Goal: Task Accomplishment & Management: Use online tool/utility

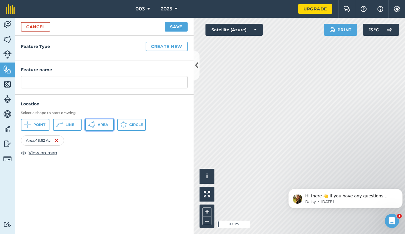
click at [106, 124] on span "Area" at bounding box center [103, 124] width 10 height 5
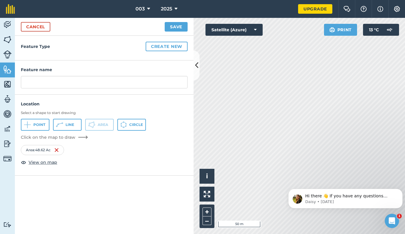
click at [168, 0] on html "003 2025 Upgrade Farm Chat Help Info Settings Map printing is not available on …" at bounding box center [202, 117] width 405 height 234
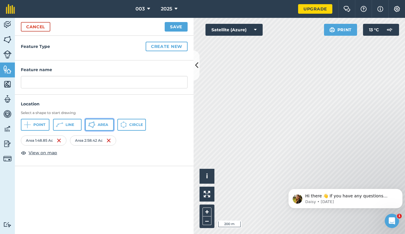
click at [97, 120] on button "Area" at bounding box center [99, 125] width 29 height 12
click at [102, 126] on span "Area" at bounding box center [103, 124] width 10 height 5
click at [97, 127] on button "Area" at bounding box center [99, 125] width 29 height 12
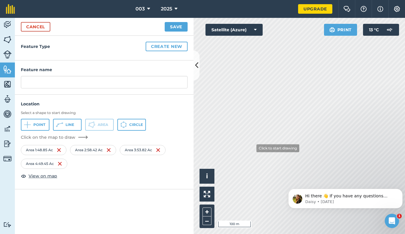
click at [168, 126] on div "Activity Fields Livestock Features Maps Team Vehicles Data Reporting Billing Tu…" at bounding box center [202, 126] width 405 height 216
click at [179, 139] on div "Activity Fields Livestock Features Maps Team Vehicles Data Reporting Billing Tu…" at bounding box center [202, 126] width 405 height 216
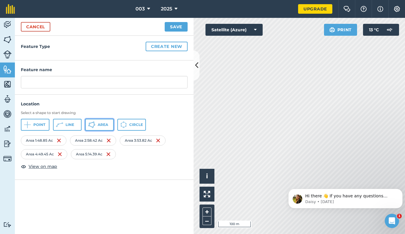
click at [97, 124] on button "Area" at bounding box center [99, 125] width 29 height 12
click at [102, 125] on span "Area" at bounding box center [103, 124] width 10 height 5
click at [106, 125] on span "Area" at bounding box center [103, 124] width 10 height 5
click at [99, 126] on span "Area" at bounding box center [103, 124] width 10 height 5
click at [105, 125] on span "Area" at bounding box center [103, 124] width 10 height 5
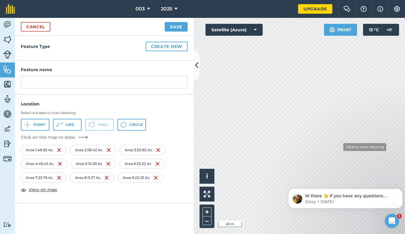
click at [405, 146] on html "003 2025 Upgrade Farm Chat Help Info Settings Map printing is not available on …" at bounding box center [202, 117] width 405 height 234
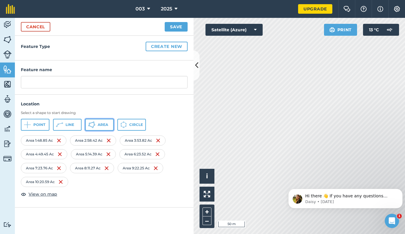
click at [99, 126] on span "Area" at bounding box center [103, 124] width 10 height 5
click at [94, 126] on icon at bounding box center [91, 124] width 7 height 7
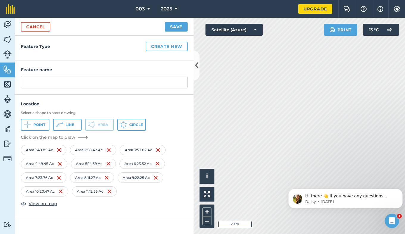
drag, startPoint x: 341, startPoint y: 178, endPoint x: 332, endPoint y: 93, distance: 85.1
click at [332, 176] on html "Hi there 👋 If you have any questions about our pricing or which plan is right f…" at bounding box center [345, 197] width 119 height 42
click at [251, 24] on div "Click to start drawing i © 2025 TomTom, Microsoft 20 m + – Satellite (Azure) Pr…" at bounding box center [299, 126] width 211 height 216
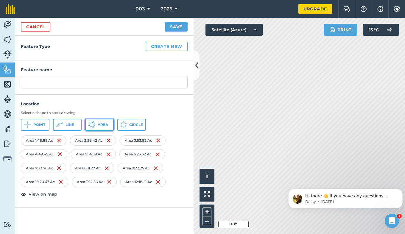
click at [104, 126] on span "Area" at bounding box center [103, 124] width 10 height 5
click at [97, 124] on button "Area" at bounding box center [99, 125] width 29 height 12
click at [105, 127] on button "Area" at bounding box center [99, 125] width 29 height 12
click at [94, 121] on icon at bounding box center [91, 124] width 7 height 7
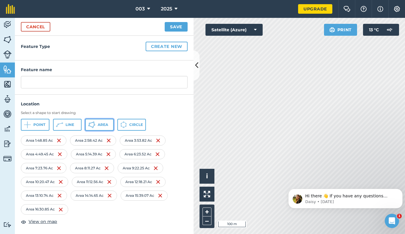
click at [98, 121] on button "Area" at bounding box center [99, 125] width 29 height 12
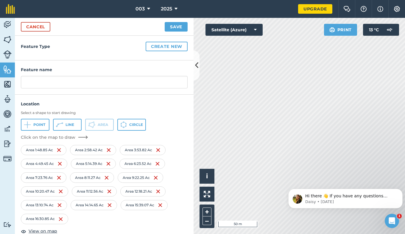
drag, startPoint x: 324, startPoint y: 182, endPoint x: 347, endPoint y: 137, distance: 50.3
click at [347, 176] on html "Hi there 👋 If you have any questions about our pricing or which plan is right f…" at bounding box center [345, 197] width 119 height 42
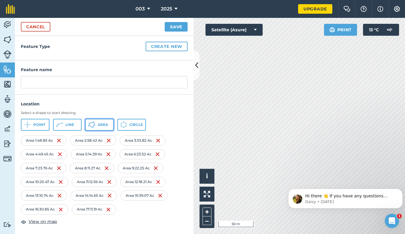
click at [102, 124] on span "Area" at bounding box center [103, 124] width 10 height 5
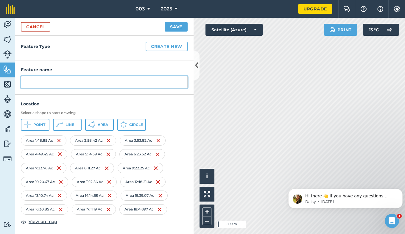
click at [65, 85] on input "text" at bounding box center [104, 82] width 167 height 13
type input "mob"
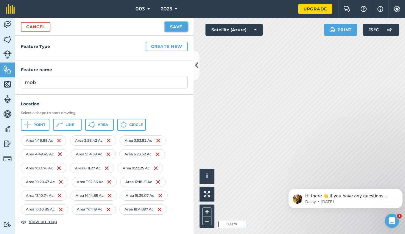
click at [168, 28] on button "Save" at bounding box center [176, 27] width 23 height 10
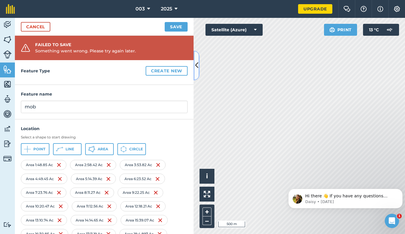
click at [197, 63] on icon at bounding box center [196, 65] width 3 height 10
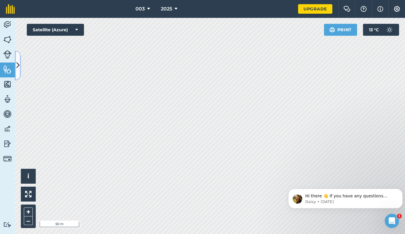
click at [18, 64] on icon at bounding box center [17, 65] width 3 height 10
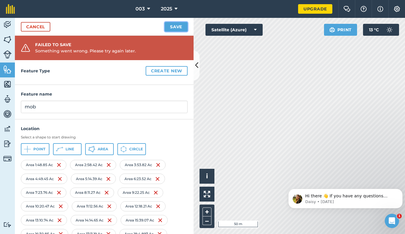
click at [174, 27] on button "Save" at bounding box center [176, 27] width 23 height 10
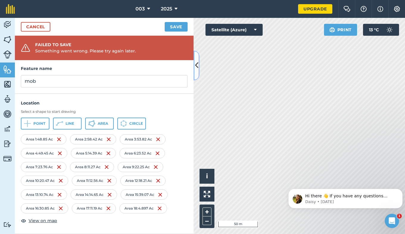
click at [197, 71] on button at bounding box center [197, 66] width 6 height 30
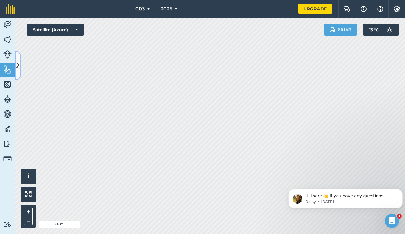
click at [17, 63] on icon at bounding box center [17, 65] width 3 height 10
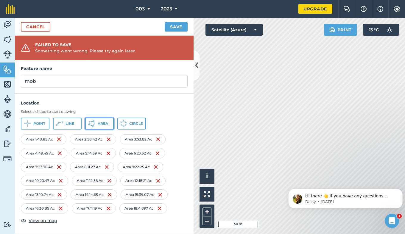
click at [97, 126] on button "Area" at bounding box center [99, 124] width 29 height 12
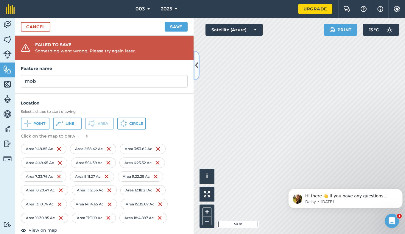
click at [194, 71] on button at bounding box center [197, 66] width 6 height 30
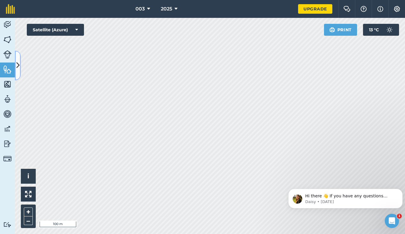
click at [15, 66] on button at bounding box center [18, 66] width 6 height 30
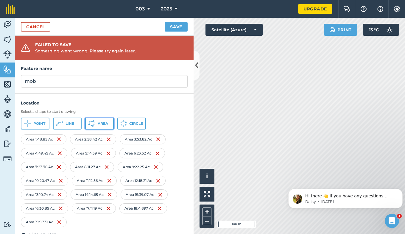
click at [100, 122] on span "Area" at bounding box center [103, 123] width 10 height 5
click at [106, 126] on span "Area" at bounding box center [103, 123] width 10 height 5
click at [99, 124] on span "Area" at bounding box center [103, 123] width 10 height 5
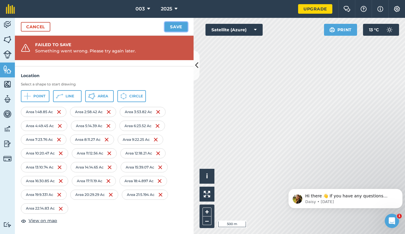
click at [175, 27] on button "Save" at bounding box center [176, 27] width 23 height 10
click at [156, 78] on h4 "Location" at bounding box center [104, 75] width 167 height 7
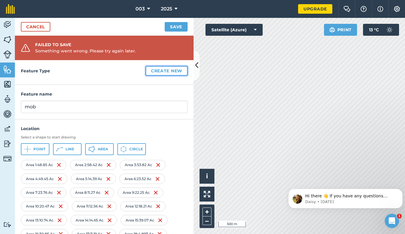
click at [162, 74] on button "Create new" at bounding box center [167, 71] width 42 height 10
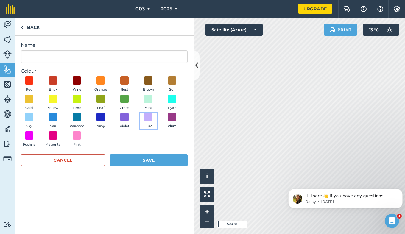
click at [146, 122] on button "Lilac" at bounding box center [148, 121] width 17 height 16
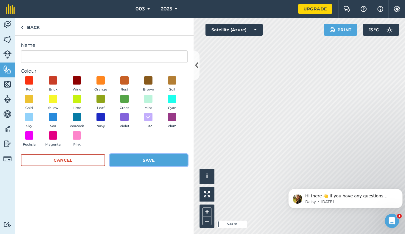
click at [147, 161] on button "Save" at bounding box center [149, 160] width 78 height 12
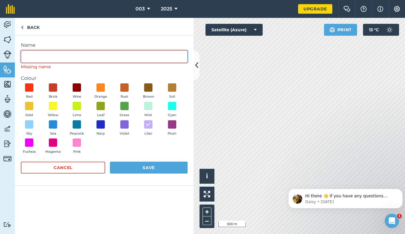
click at [120, 61] on input "Name" at bounding box center [104, 56] width 167 height 13
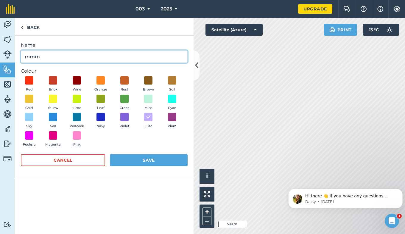
type input "mmm"
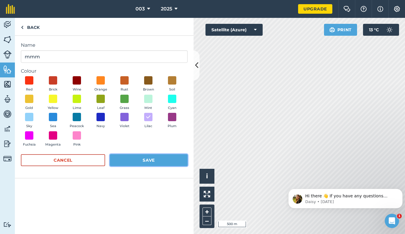
click at [144, 162] on button "Save" at bounding box center [149, 160] width 78 height 12
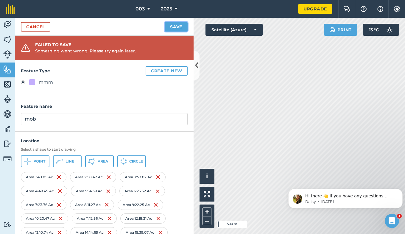
click at [181, 27] on button "Save" at bounding box center [176, 27] width 23 height 10
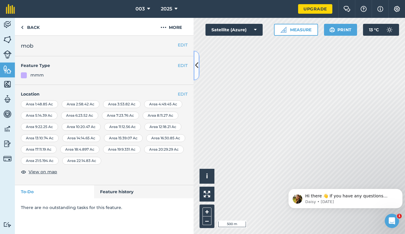
click at [196, 72] on button at bounding box center [197, 66] width 6 height 30
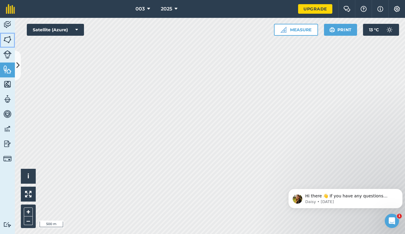
click at [6, 43] on img at bounding box center [7, 39] width 8 height 9
click at [18, 65] on icon at bounding box center [17, 65] width 3 height 10
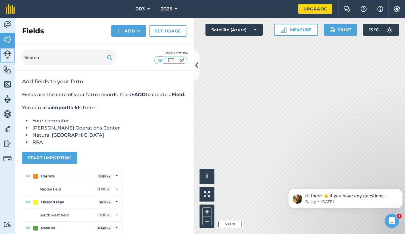
click at [5, 50] on link "Livestock" at bounding box center [7, 55] width 15 height 15
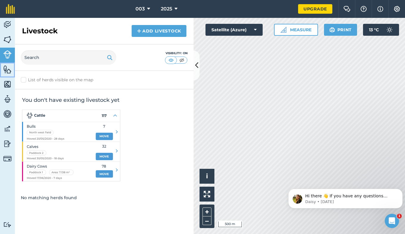
click at [8, 74] on link "Features" at bounding box center [7, 70] width 15 height 15
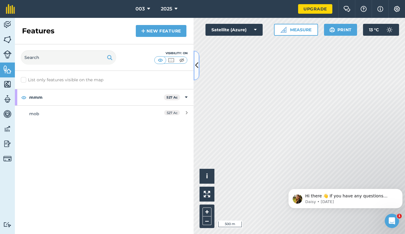
click at [196, 70] on icon at bounding box center [196, 65] width 3 height 10
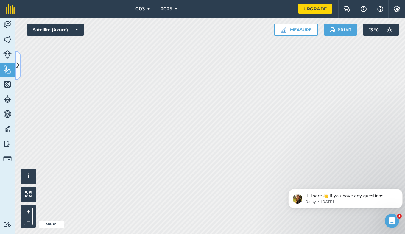
click at [20, 69] on button at bounding box center [18, 66] width 6 height 30
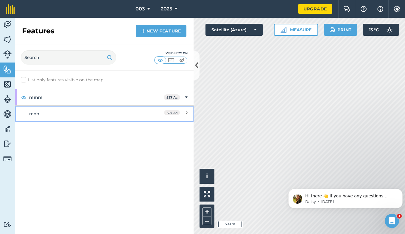
click at [124, 110] on link "mob 527 Ac" at bounding box center [104, 113] width 179 height 16
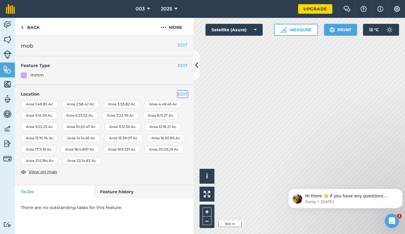
click at [183, 95] on button "EDIT" at bounding box center [183, 94] width 10 height 7
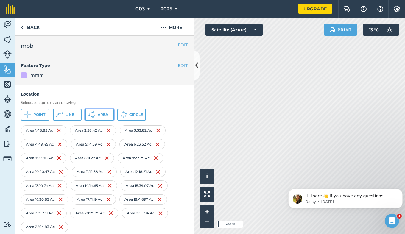
click at [103, 116] on span "Area" at bounding box center [103, 114] width 10 height 5
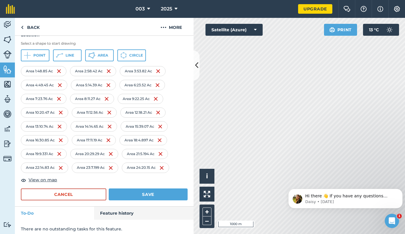
scroll to position [63, 0]
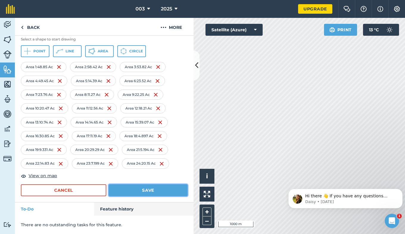
click at [151, 191] on button "Save" at bounding box center [148, 190] width 79 height 12
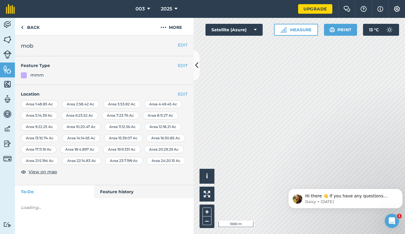
scroll to position [0, 0]
click at [197, 71] on button at bounding box center [197, 66] width 6 height 30
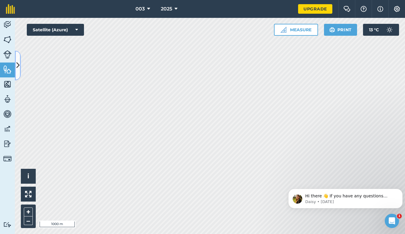
click at [18, 64] on icon at bounding box center [17, 65] width 3 height 10
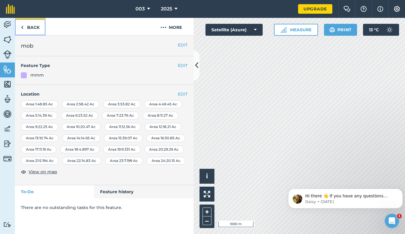
click at [35, 27] on link "Back" at bounding box center [30, 27] width 31 height 18
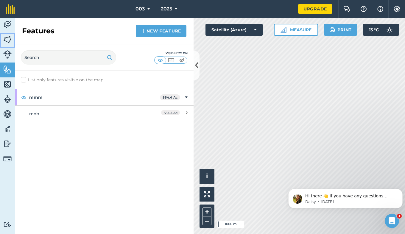
click at [5, 39] on img at bounding box center [7, 39] width 8 height 9
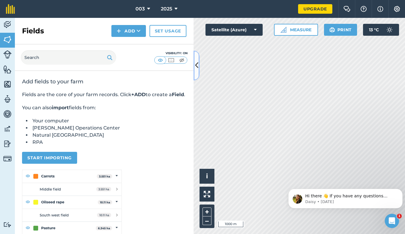
click at [196, 66] on icon at bounding box center [196, 65] width 3 height 10
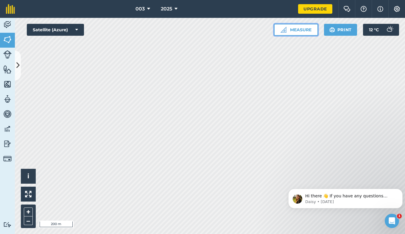
click at [302, 31] on button "Measure" at bounding box center [296, 30] width 44 height 12
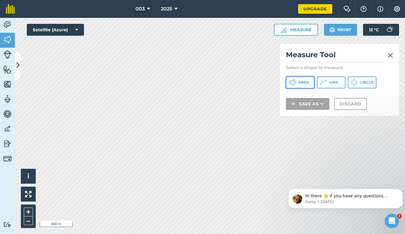
click at [300, 81] on span "Area" at bounding box center [303, 82] width 10 height 5
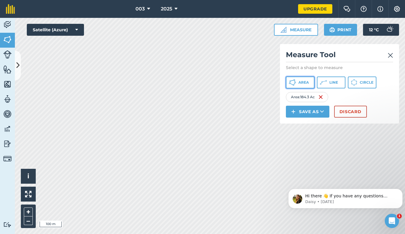
click at [296, 84] on icon at bounding box center [292, 82] width 7 height 7
click at [303, 84] on span "Area" at bounding box center [303, 82] width 10 height 5
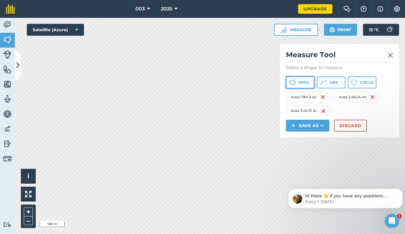
click at [305, 80] on button "Area" at bounding box center [300, 83] width 29 height 12
click at [305, 82] on span "Area" at bounding box center [303, 82] width 10 height 5
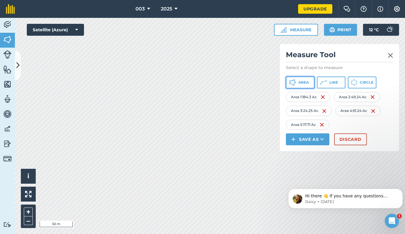
click at [299, 83] on span "Area" at bounding box center [303, 82] width 10 height 5
click at [324, 99] on img at bounding box center [322, 97] width 5 height 7
